Goal: Information Seeking & Learning: Learn about a topic

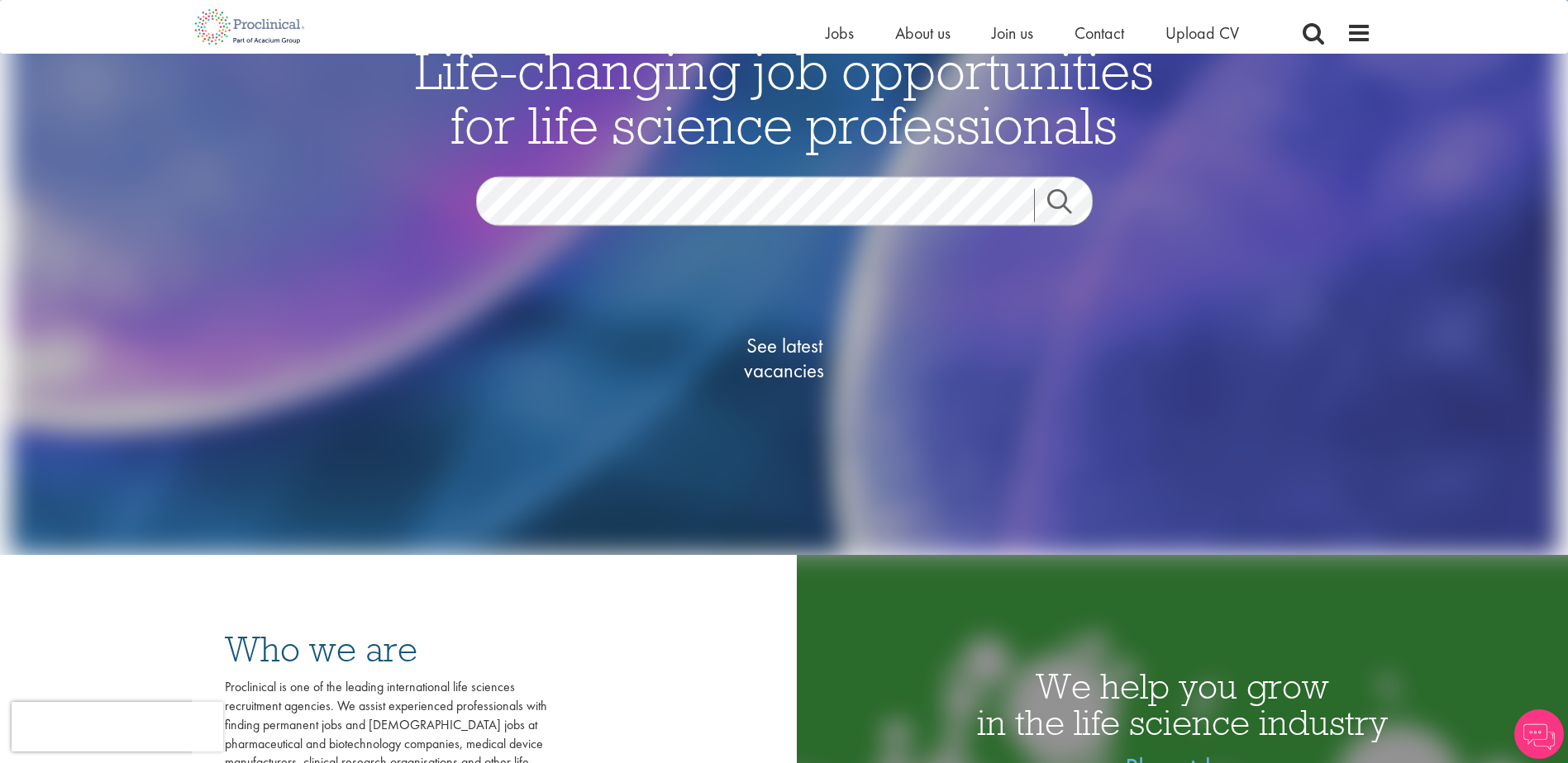
scroll to position [248, 0]
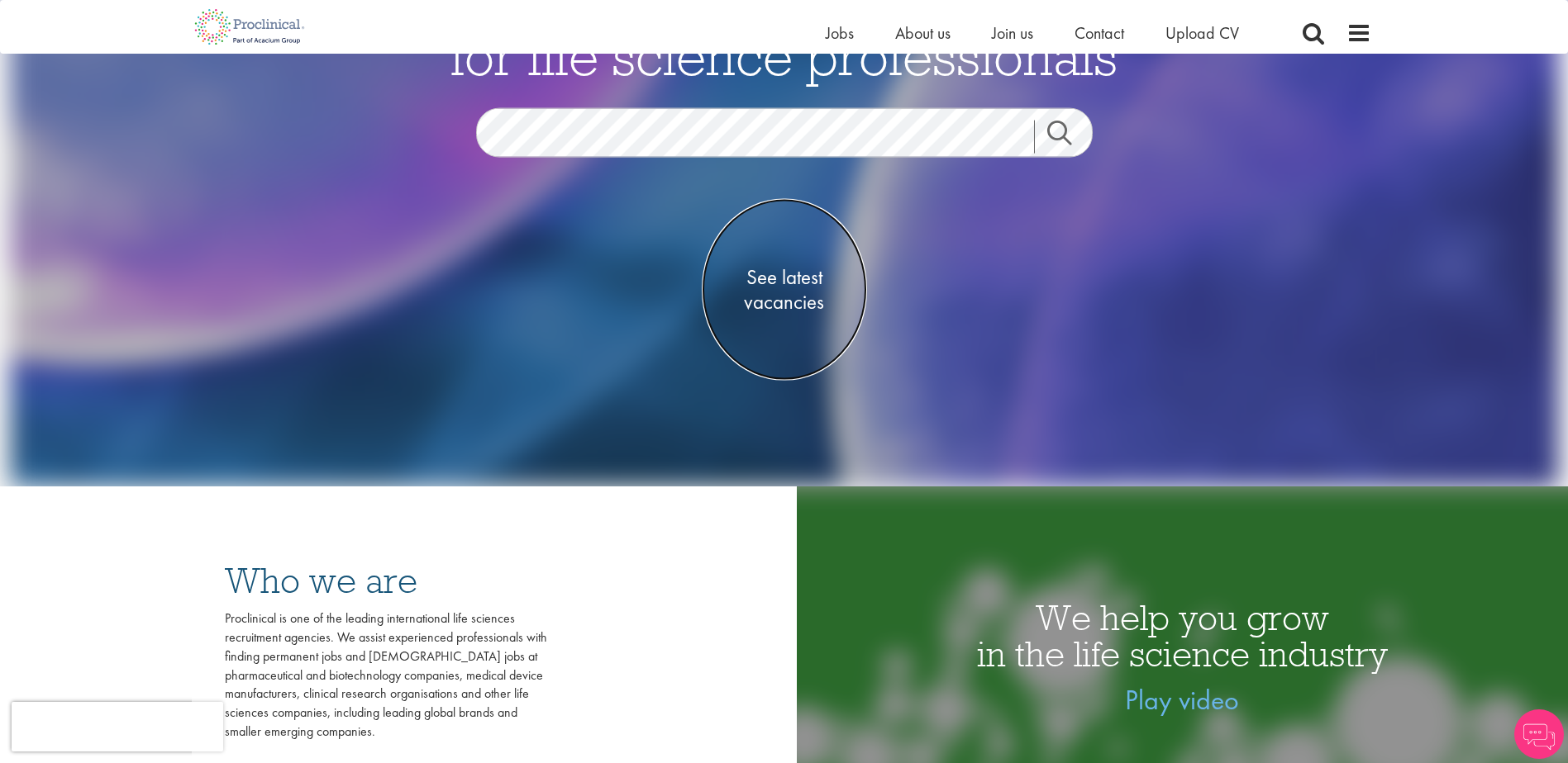
click at [790, 275] on span "See latest vacancies" at bounding box center [784, 290] width 165 height 50
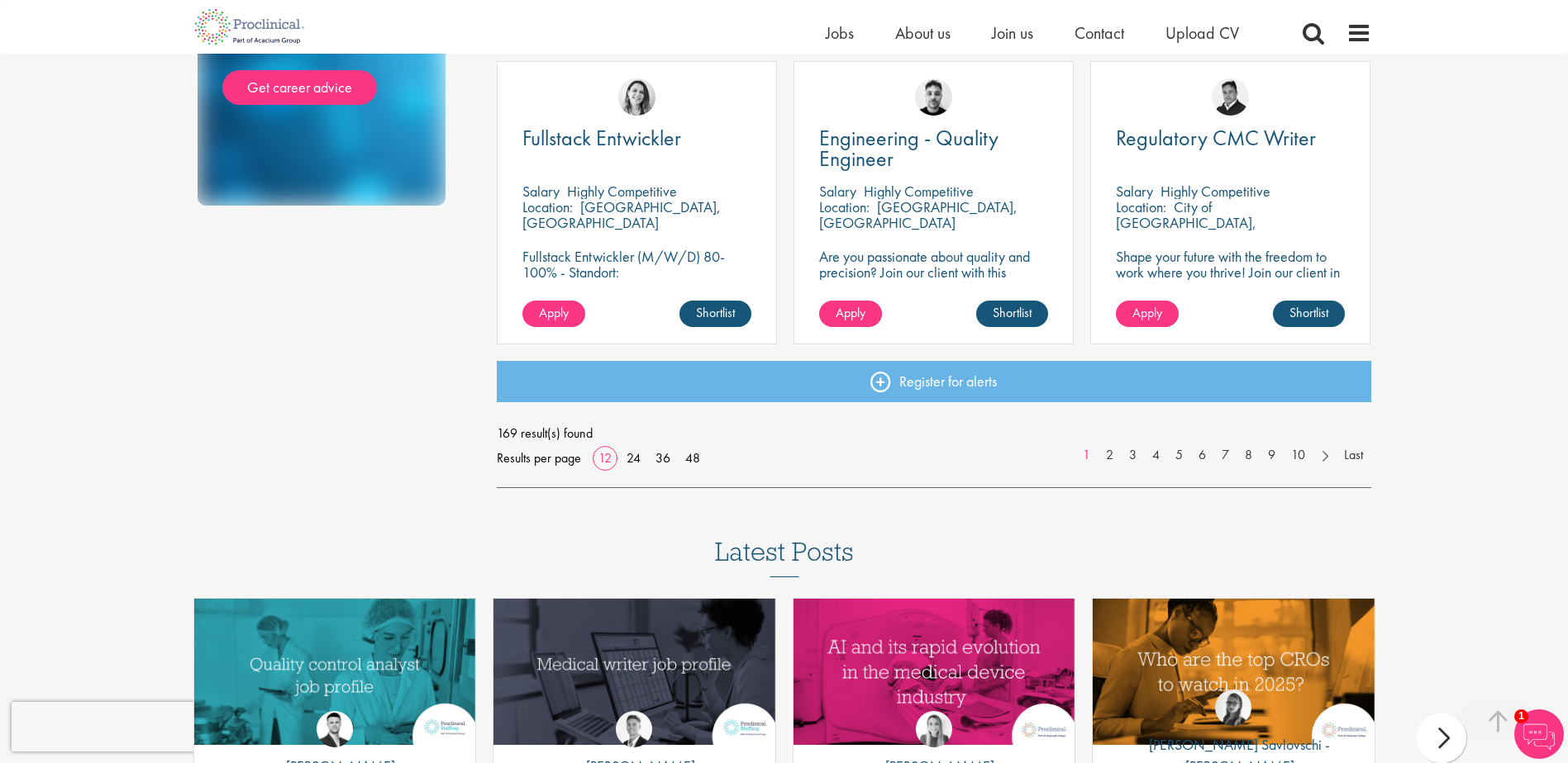
scroll to position [1239, 0]
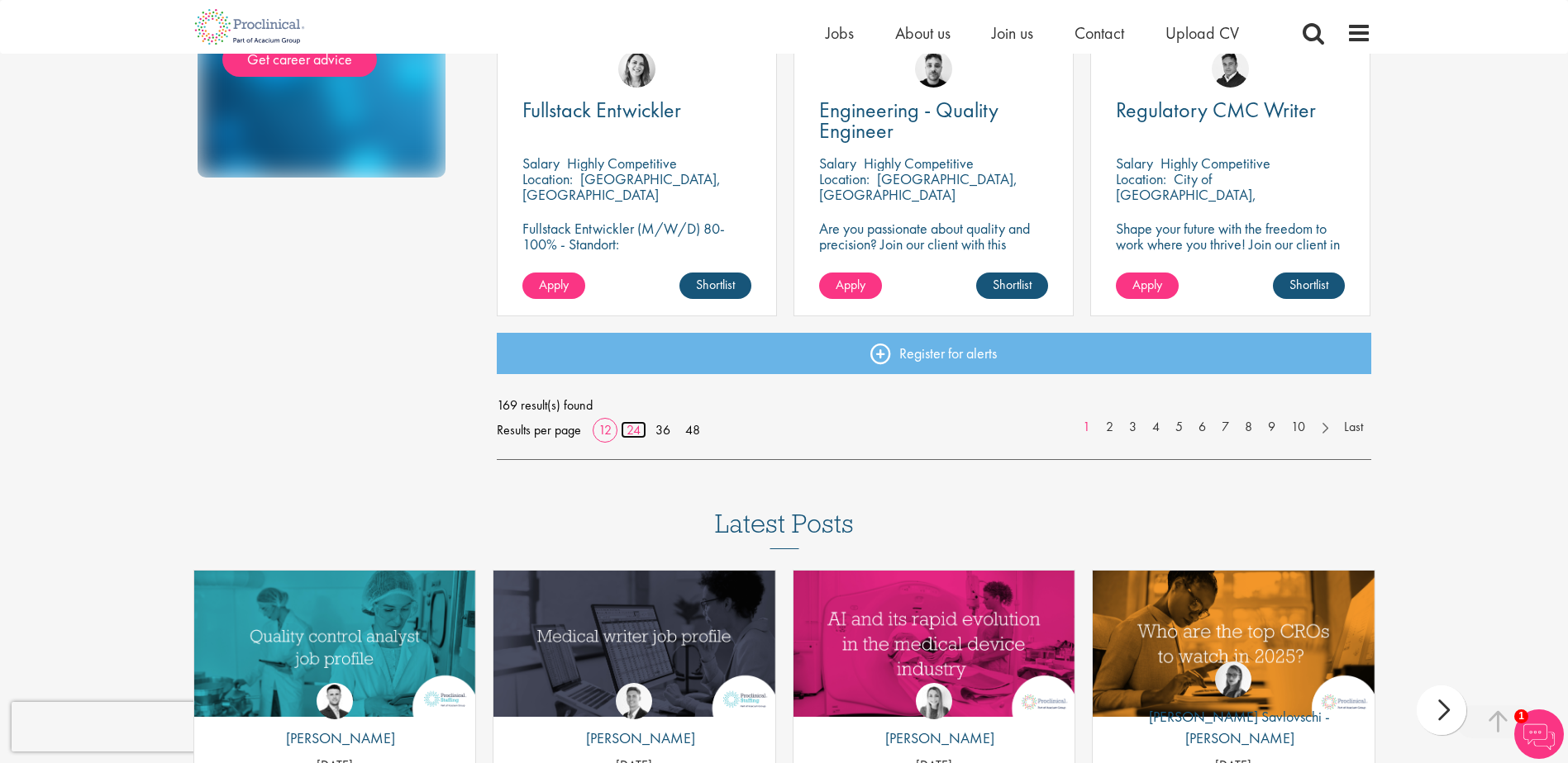
click at [633, 430] on link "24" at bounding box center [633, 430] width 25 height 17
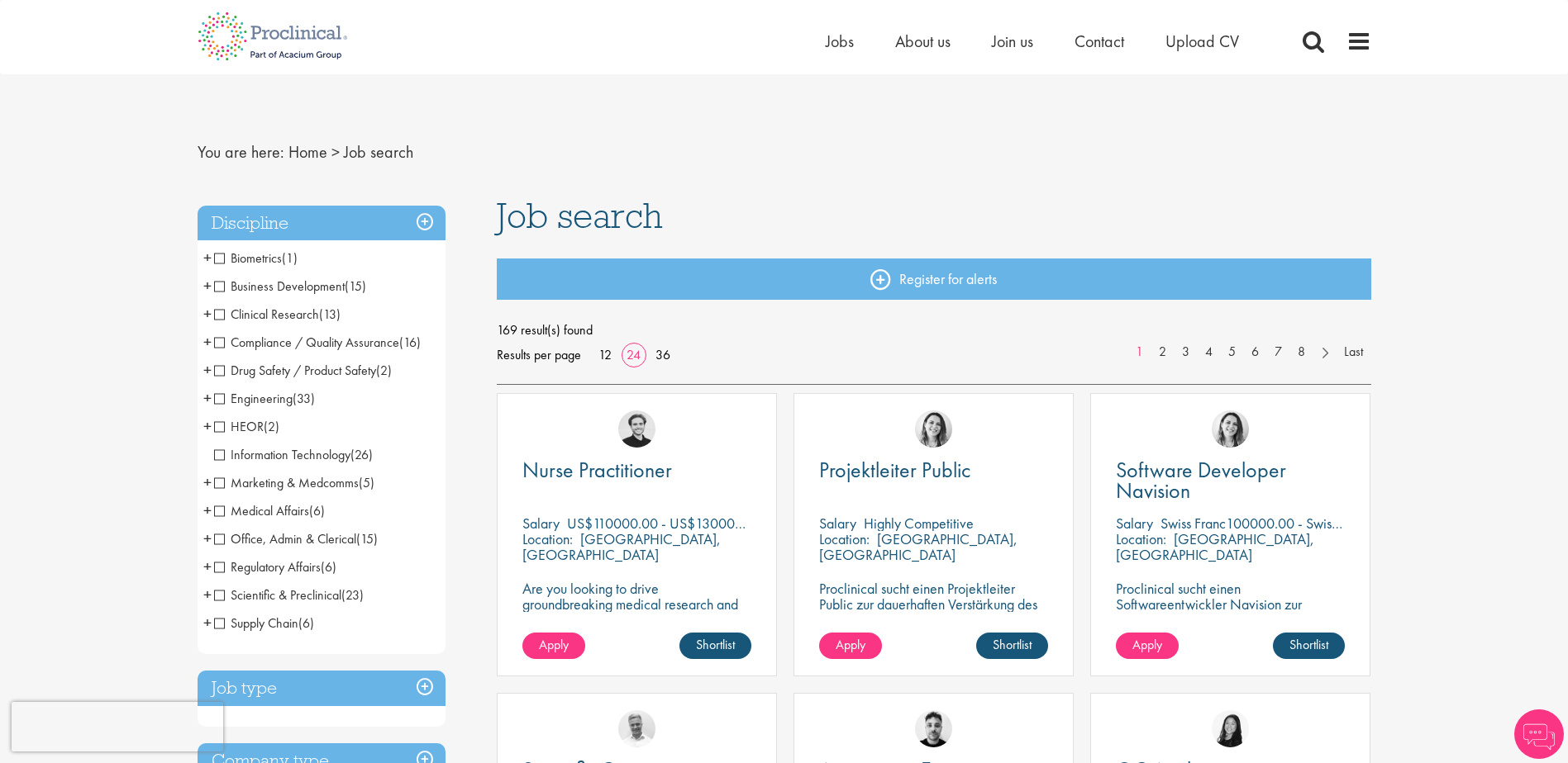
click at [289, 310] on span "Clinical Research" at bounding box center [266, 314] width 105 height 17
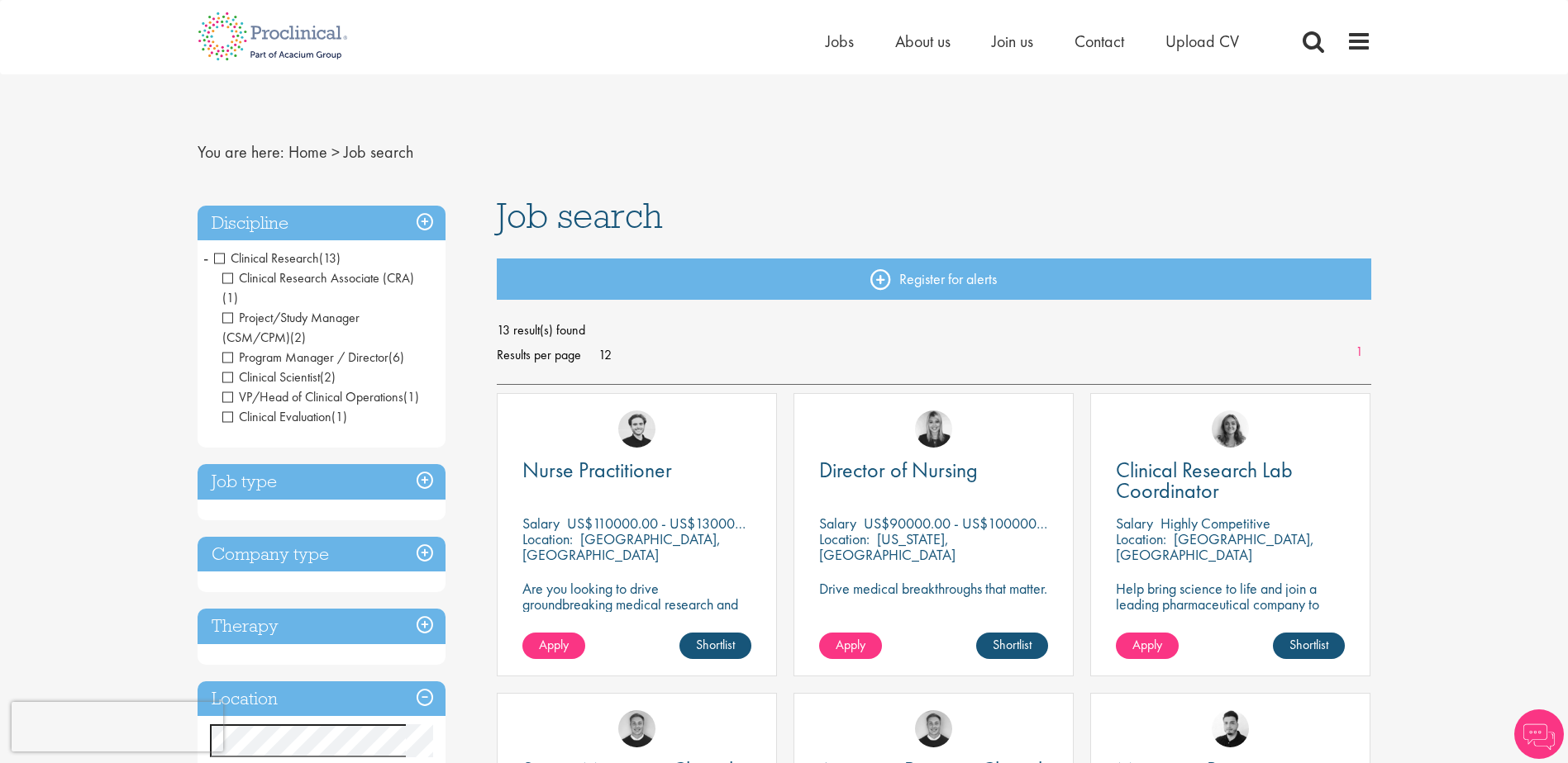
click at [225, 408] on span "Clinical Evaluation" at bounding box center [277, 417] width 109 height 17
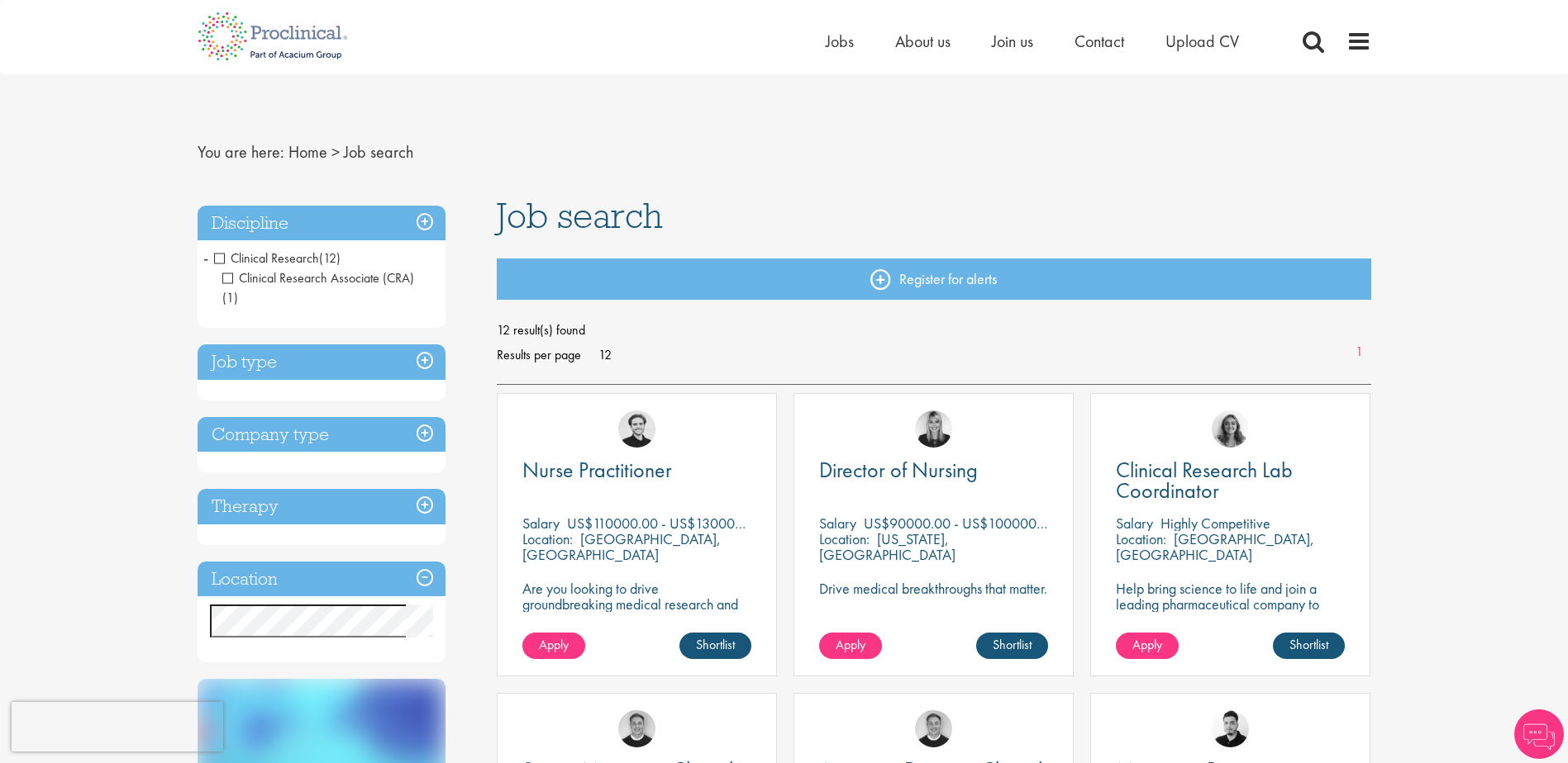
click at [229, 374] on div "Discipline Clinical Research (12) - + Clinical Research Associate (CRA) (1) Pro…" at bounding box center [321, 434] width 248 height 458
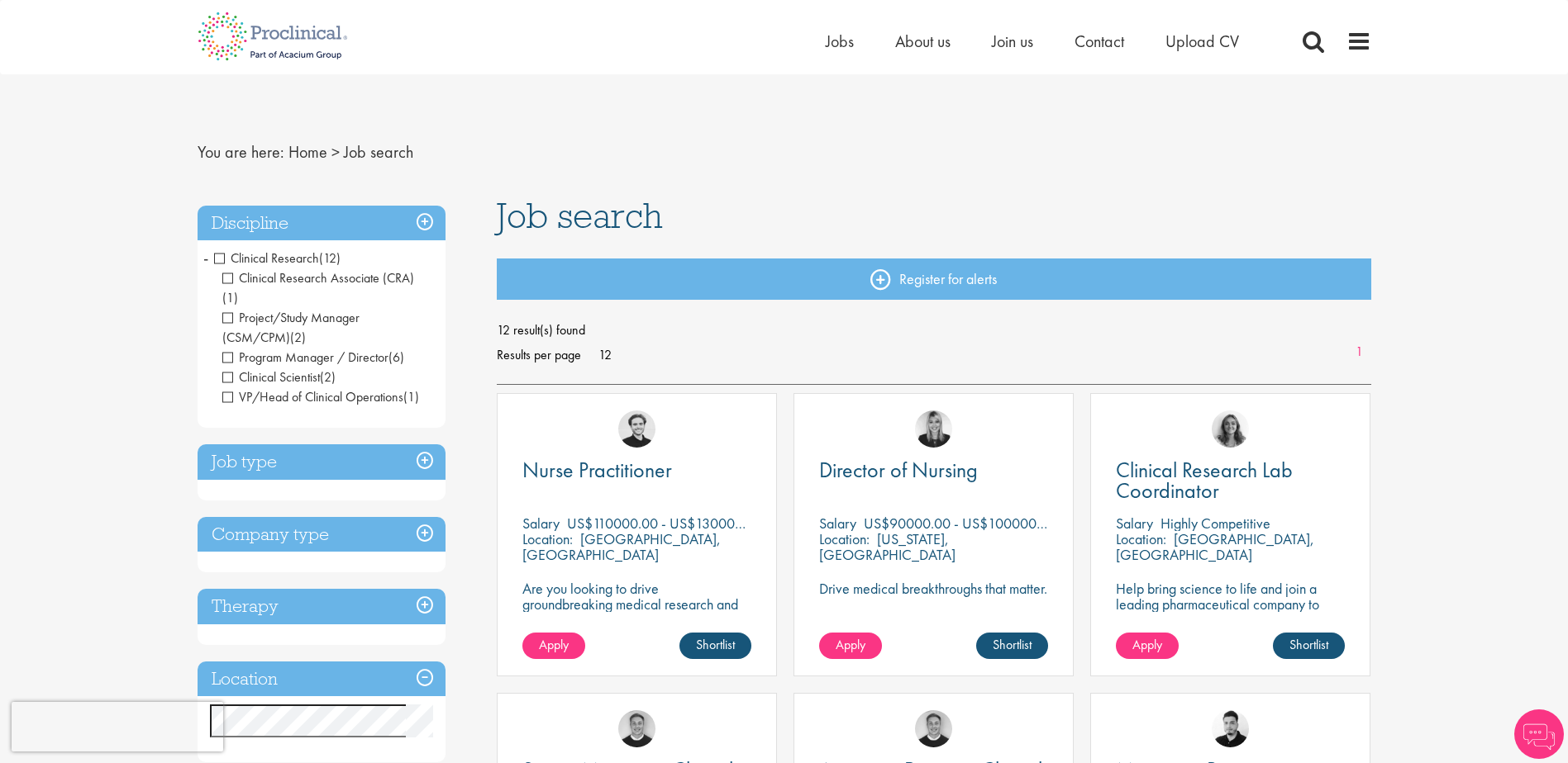
click at [226, 349] on span "Program Manager / Director" at bounding box center [305, 358] width 166 height 17
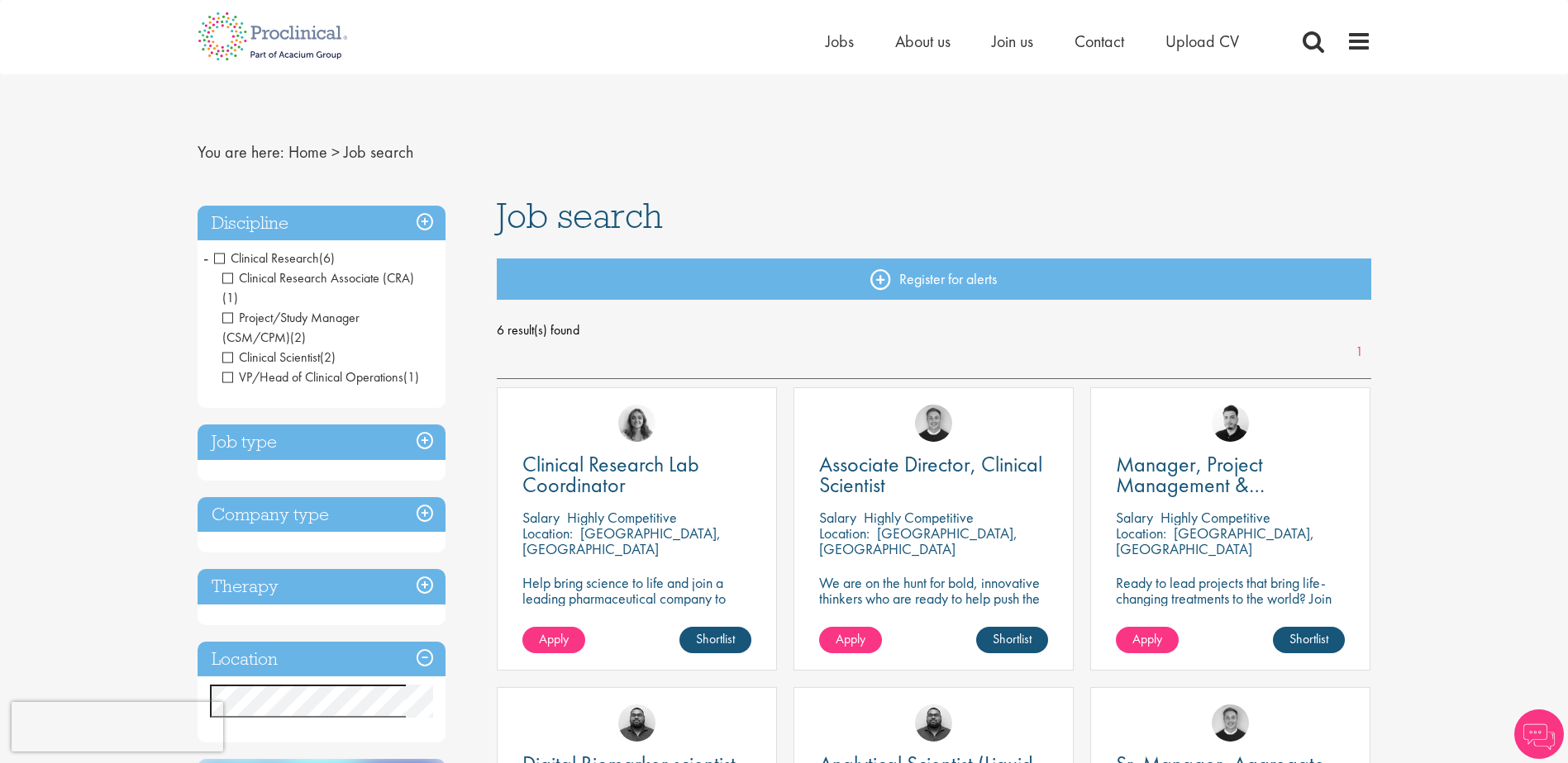
click at [225, 349] on span "Clinical Scientist" at bounding box center [271, 358] width 98 height 17
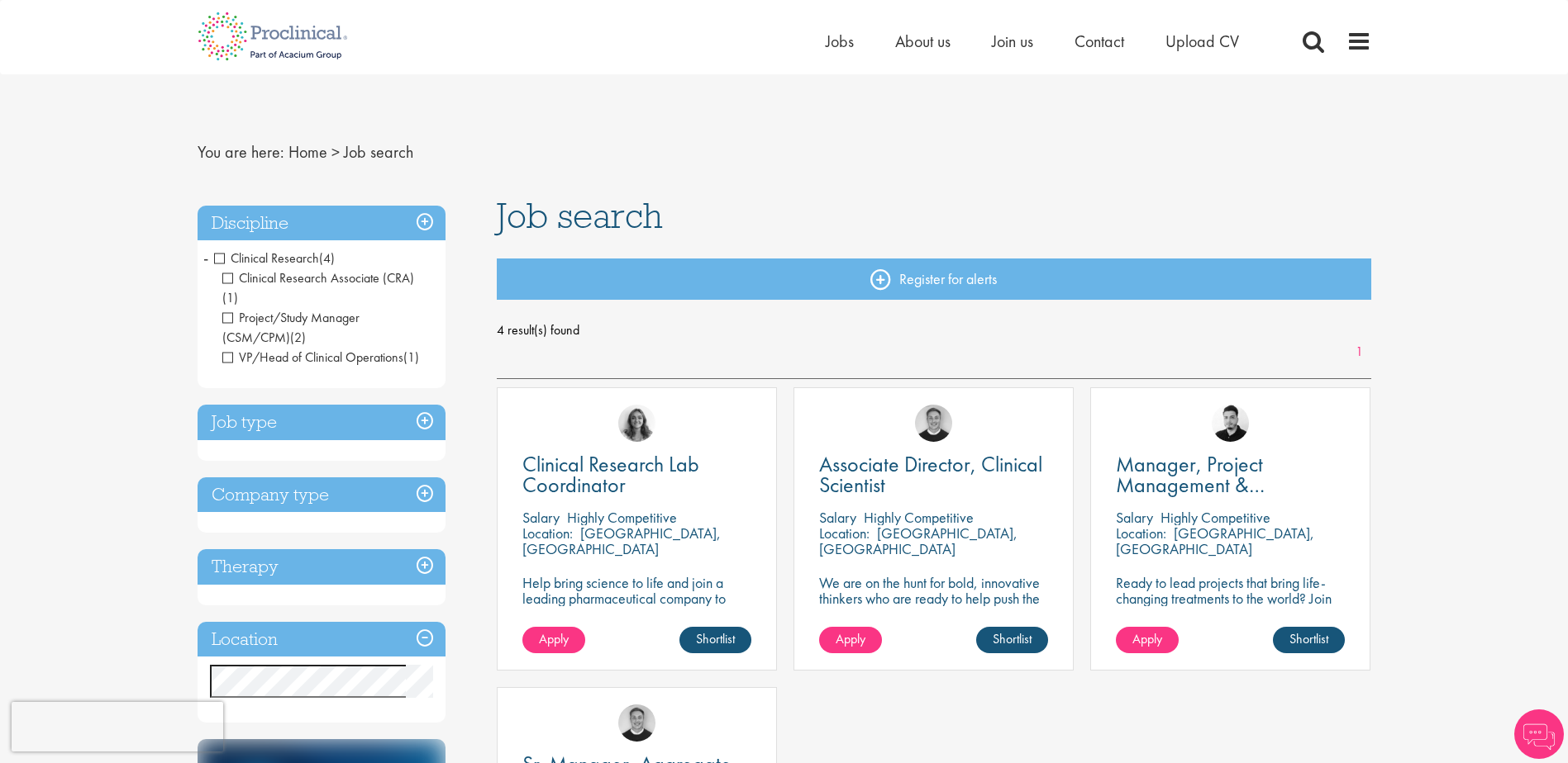
click at [225, 349] on span "VP/Head of Clinical Operations" at bounding box center [312, 358] width 181 height 17
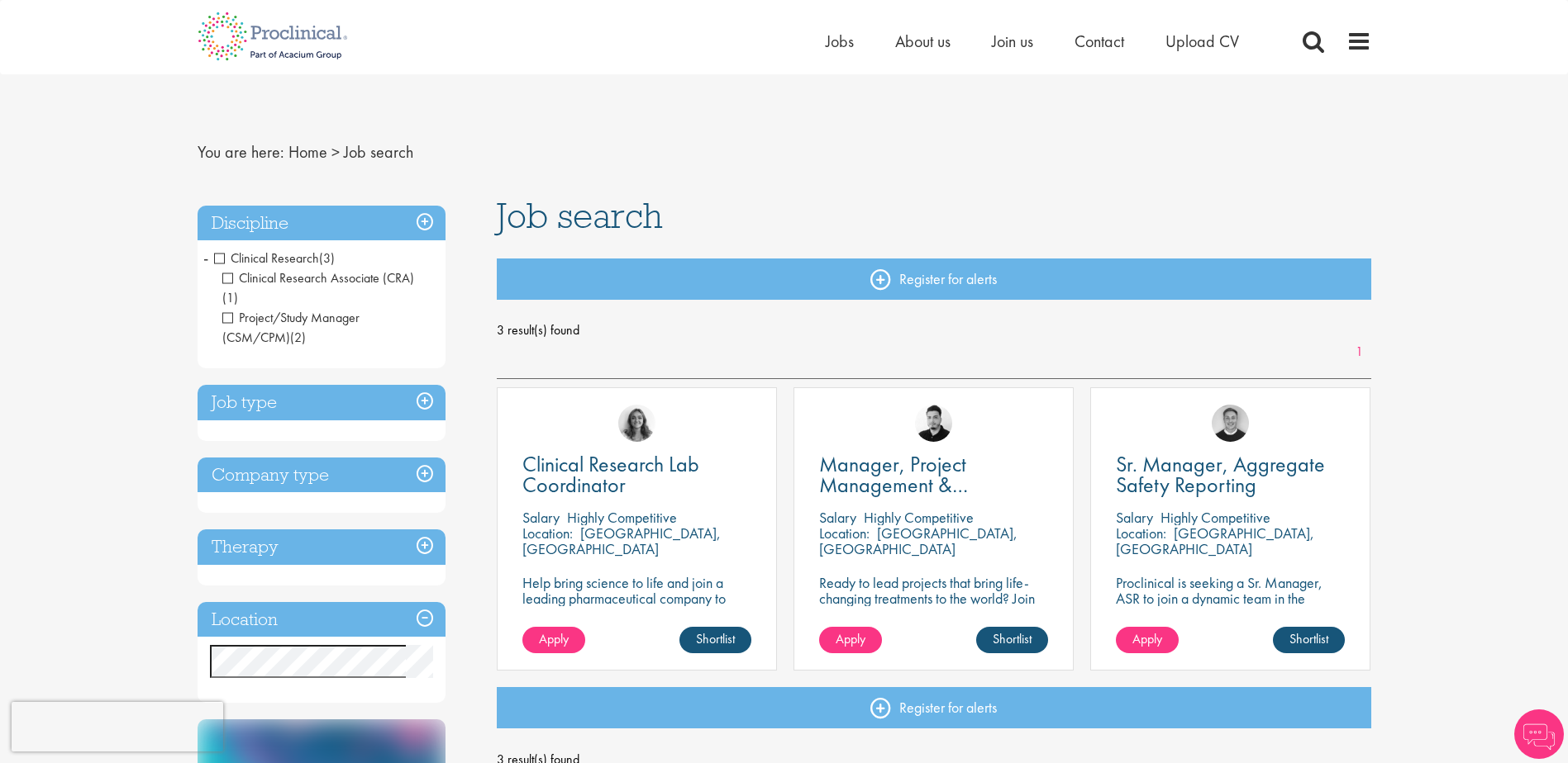
click at [228, 280] on span "Clinical Research Associate (CRA)" at bounding box center [318, 278] width 192 height 17
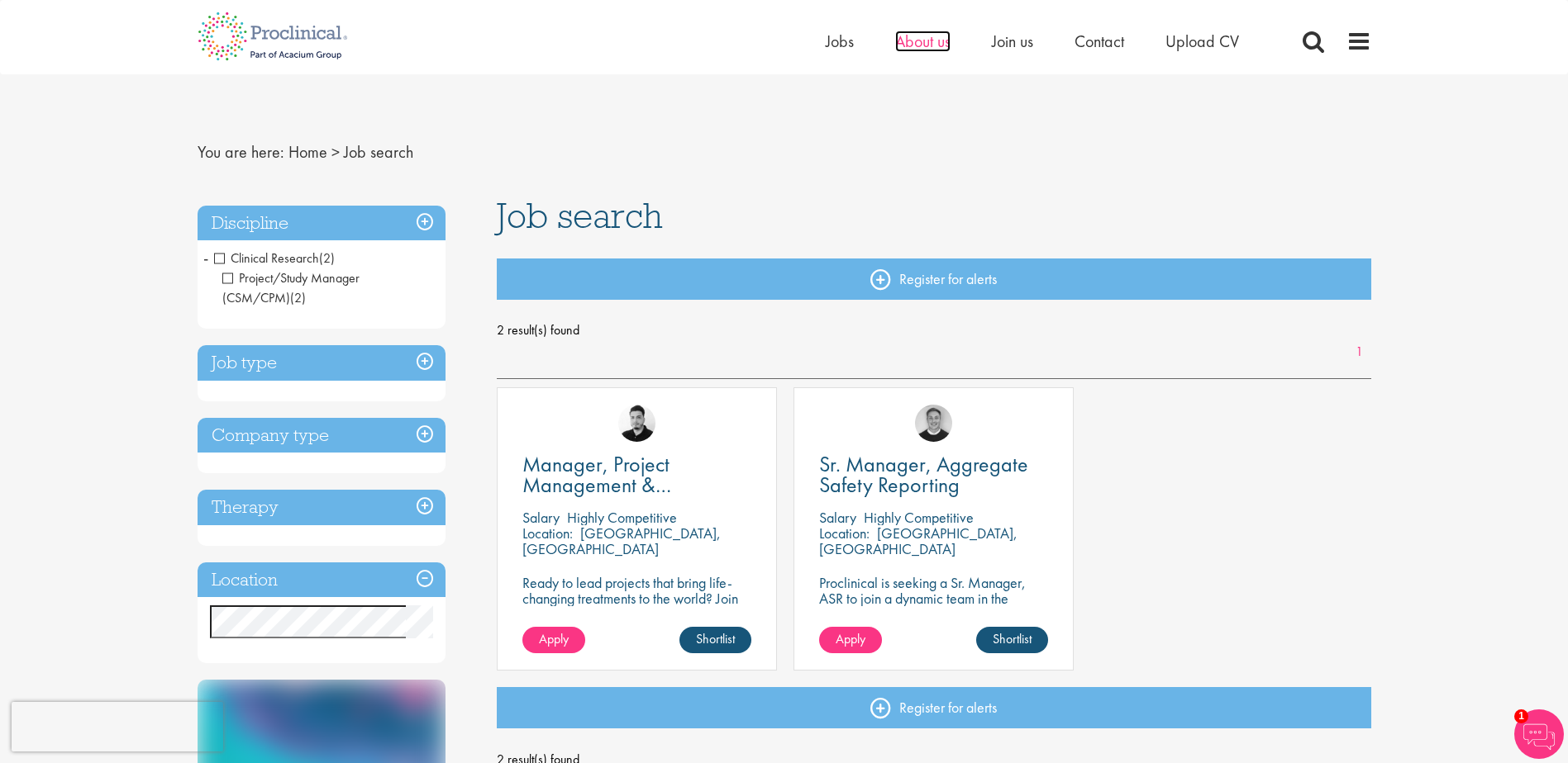
click at [910, 39] on span "About us" at bounding box center [922, 41] width 55 height 22
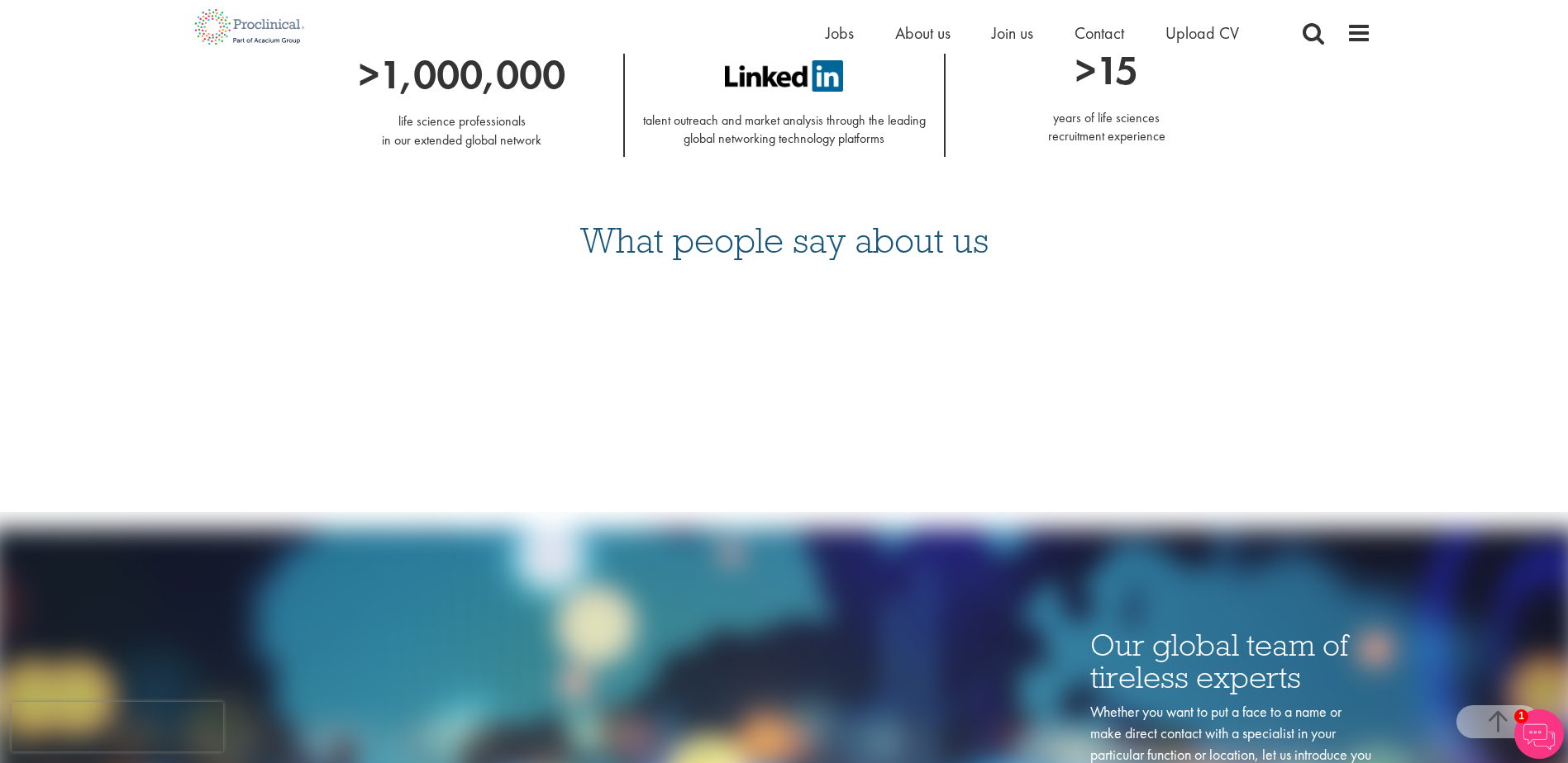
scroll to position [1982, 0]
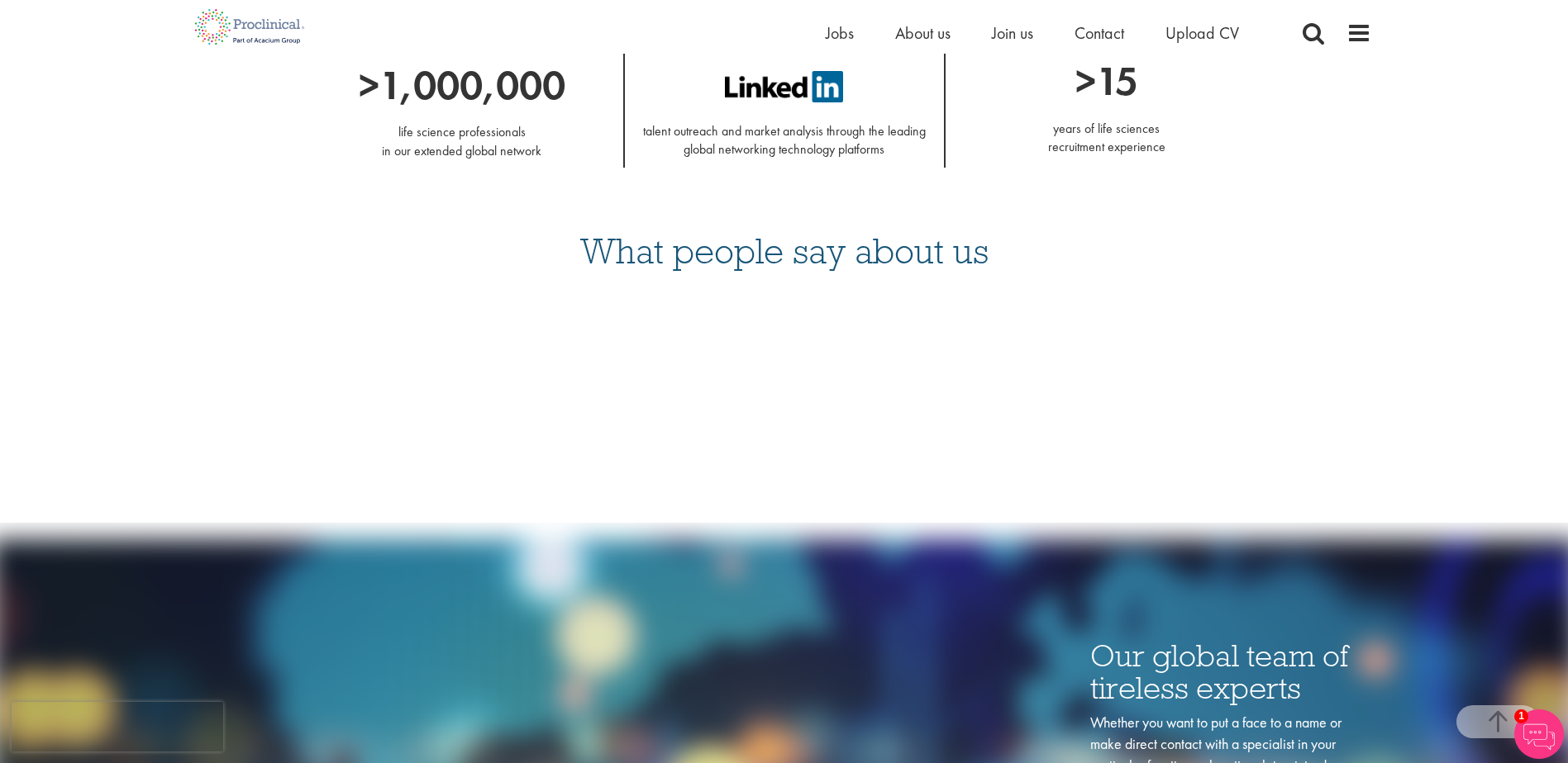
click at [774, 93] on img at bounding box center [784, 86] width 119 height 31
